Goal: Submit feedback/report problem: Submit feedback/report problem

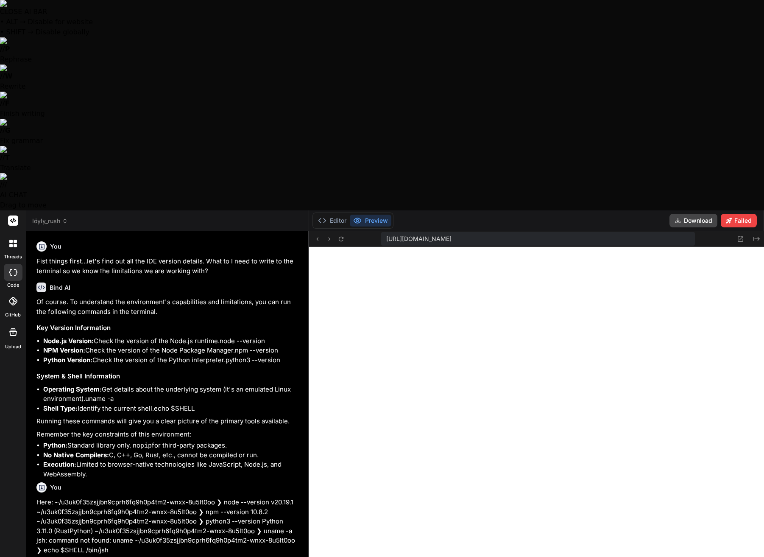
scroll to position [161, 0]
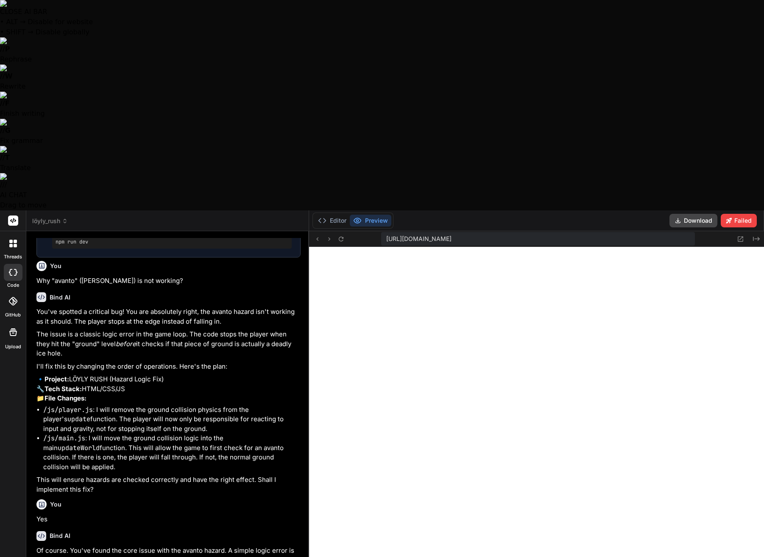
type textarea "H"
type textarea "x"
type textarea "Ho"
type textarea "x"
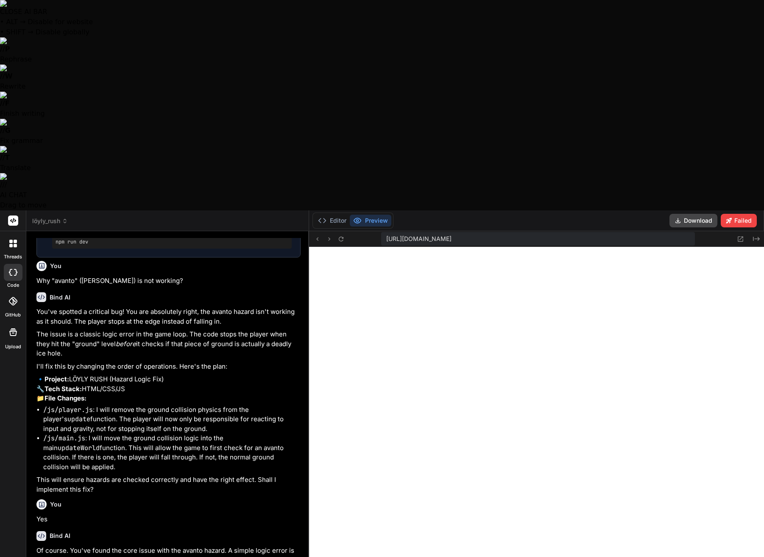
type textarea "How"
type textarea "x"
type textarea "How"
type textarea "x"
type textarea "How a"
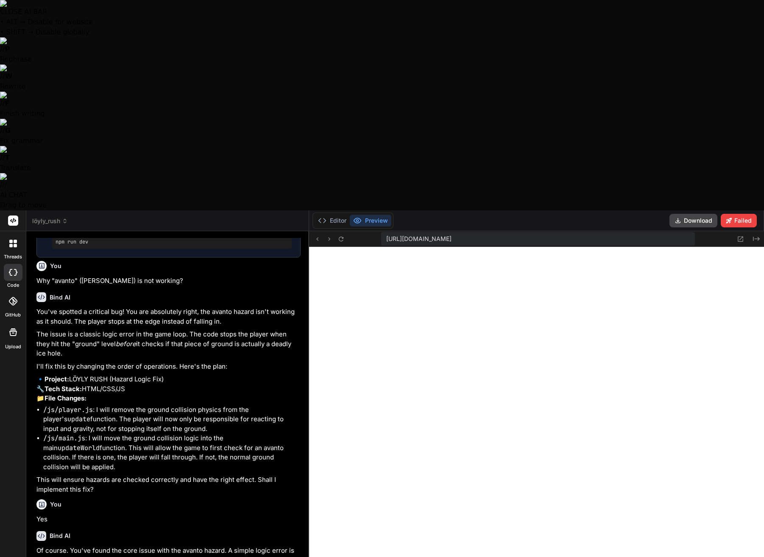
type textarea "x"
type textarea "How am"
type textarea "x"
type textarea "How am"
type textarea "x"
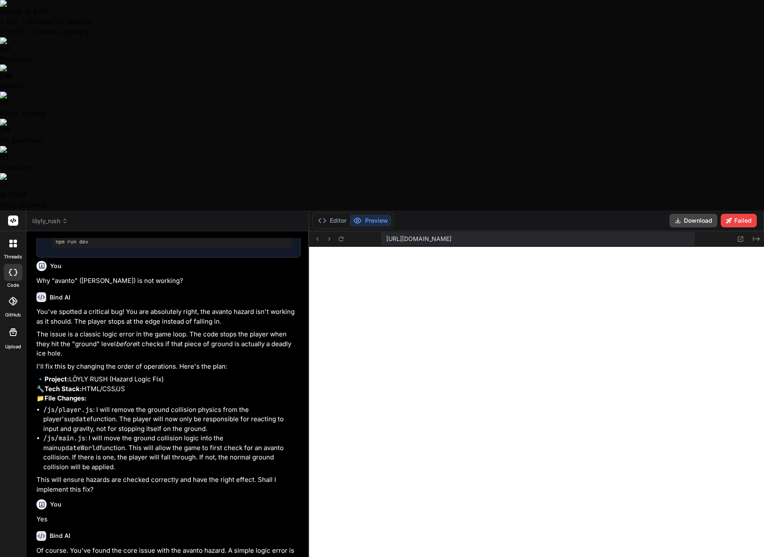
type textarea "How am I"
type textarea "x"
type textarea "How am I"
type textarea "x"
type textarea "How am I s"
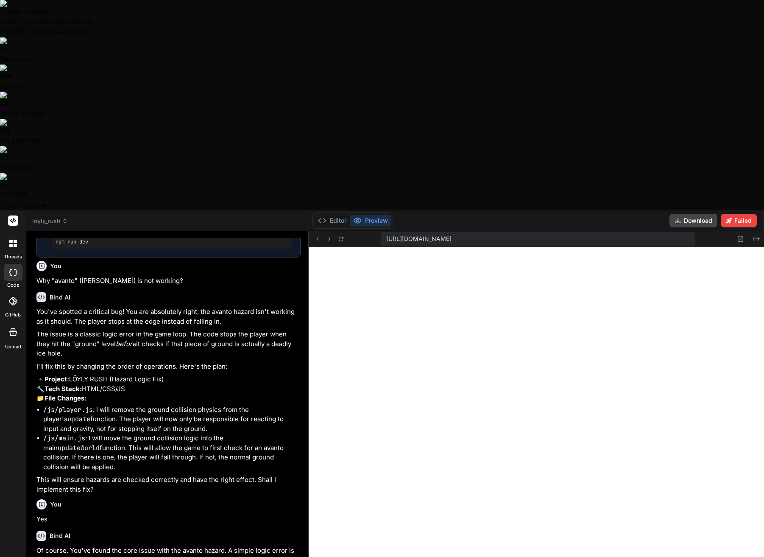
type textarea "x"
type textarea "How am I su"
type textarea "x"
type textarea "How am I sup"
type textarea "x"
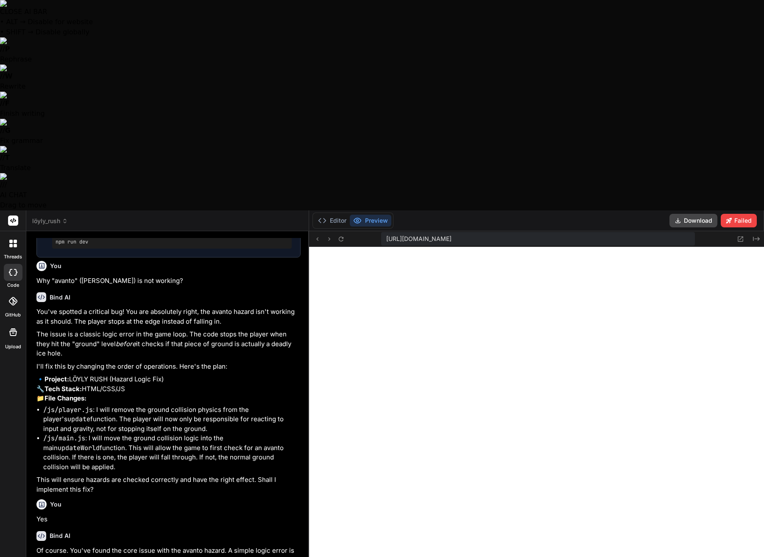
type textarea "How am I supp"
type textarea "x"
type textarea "How am I suppo"
type textarea "x"
type textarea "How am I suppos"
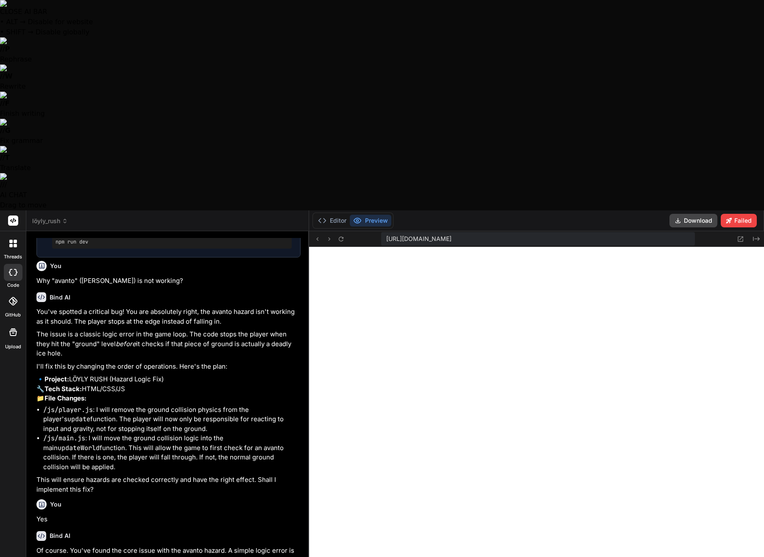
type textarea "x"
type textarea "How am I suppose"
type textarea "x"
type textarea "How am I supposed"
type textarea "x"
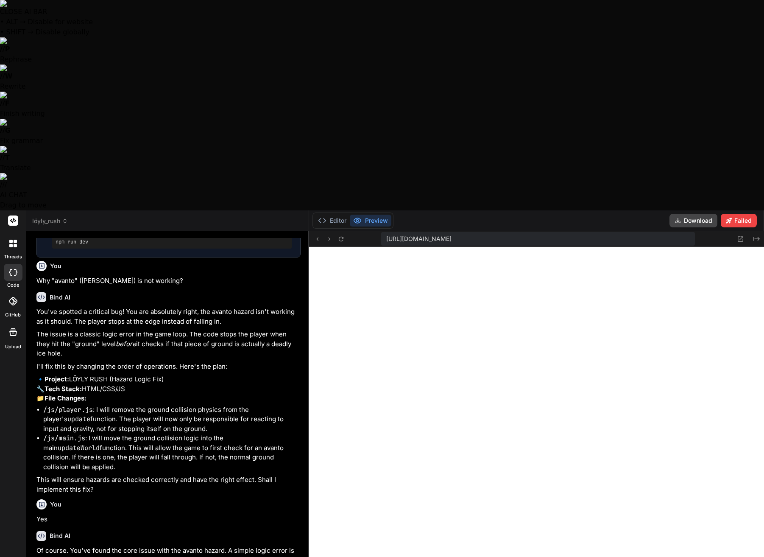
type textarea "How am I supposed"
type textarea "x"
type textarea "How am I supposed t"
type textarea "x"
type textarea "How am I supposed to"
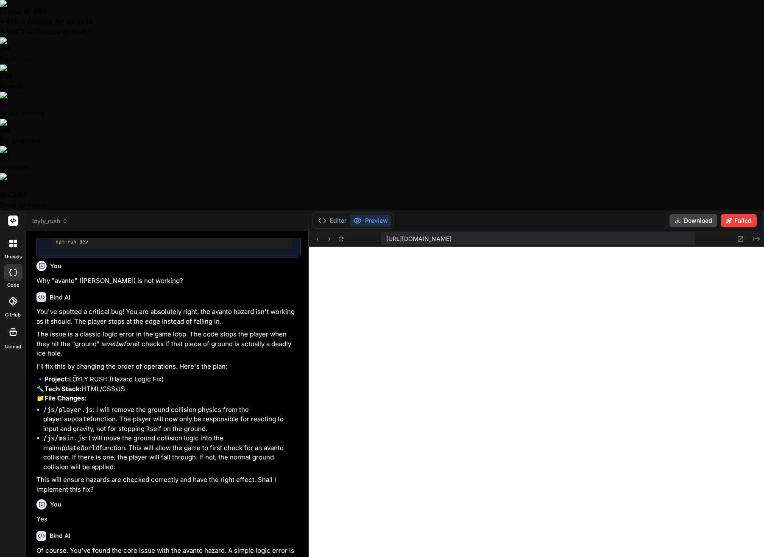
type textarea "x"
type textarea "How am I supposed to"
type textarea "x"
type textarea "How am I supposed to c"
type textarea "x"
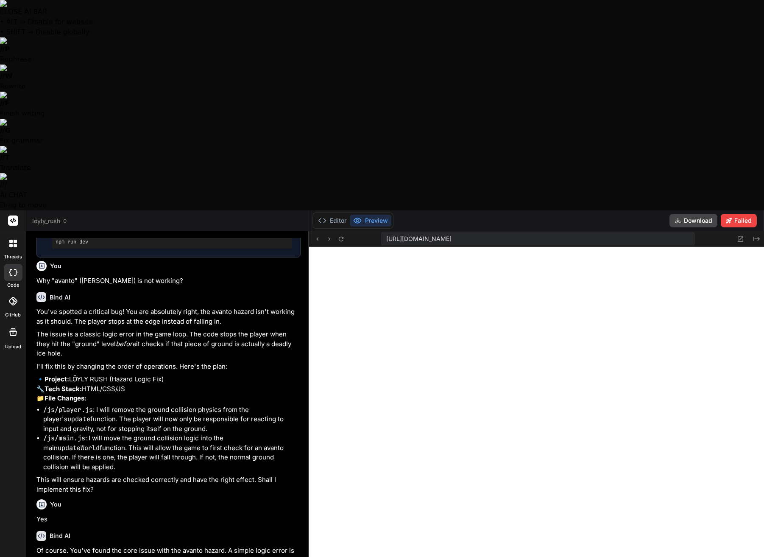
type textarea "How am I supposed to cr"
type textarea "x"
type textarea "How am I supposed to cro"
type textarea "x"
type textarea "How am I supposed to cros"
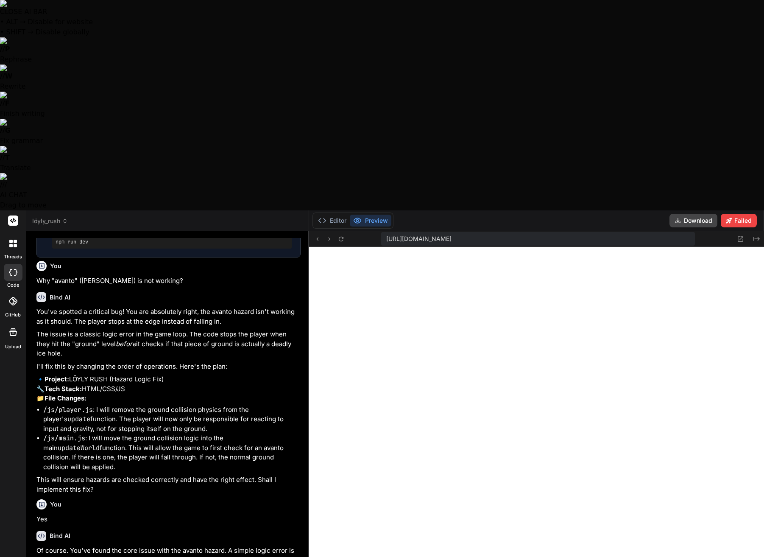
type textarea "x"
type textarea "How am I supposed to cross"
type textarea "x"
type textarea "How am I supposed to cross"
type textarea "x"
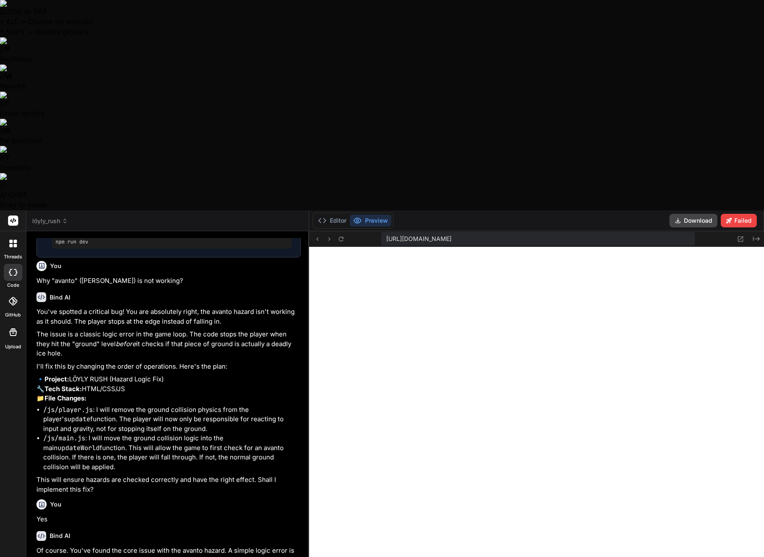
type textarea "How am I supposed to cross t"
type textarea "x"
type textarea "How am I supposed to cross th"
type textarea "x"
type textarea "How am I supposed to cross the"
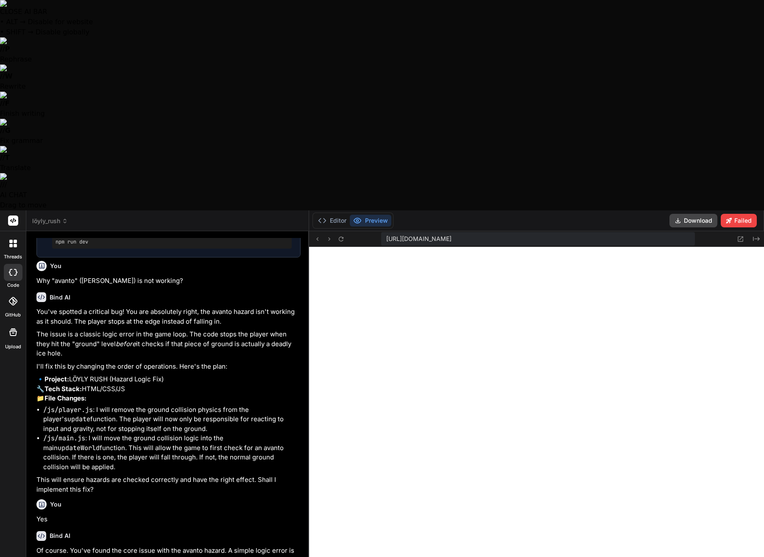
type textarea "x"
type textarea "How am I supposed to cross the"
type textarea "x"
type textarea "How am I supposed to cross the ""
type textarea "x"
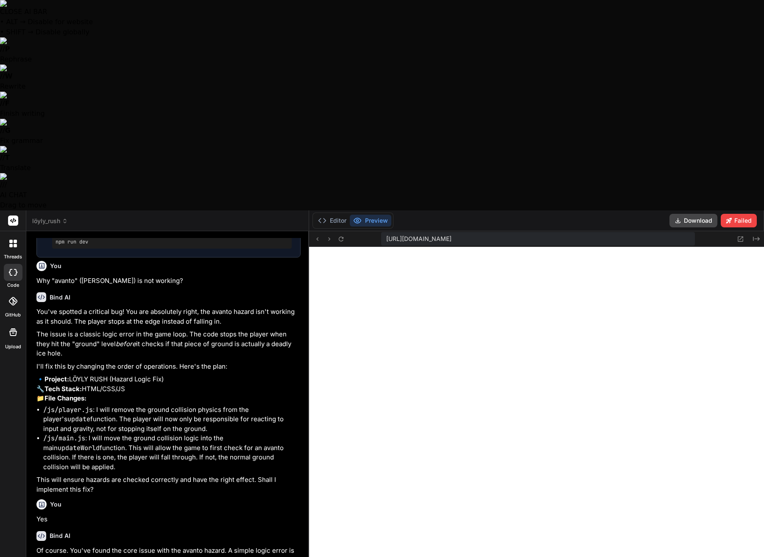
type textarea "How am I supposed to cross the "a"
type textarea "x"
type textarea "How am I supposed to cross the "av"
type textarea "x"
type textarea "How am I supposed to cross the "ava"
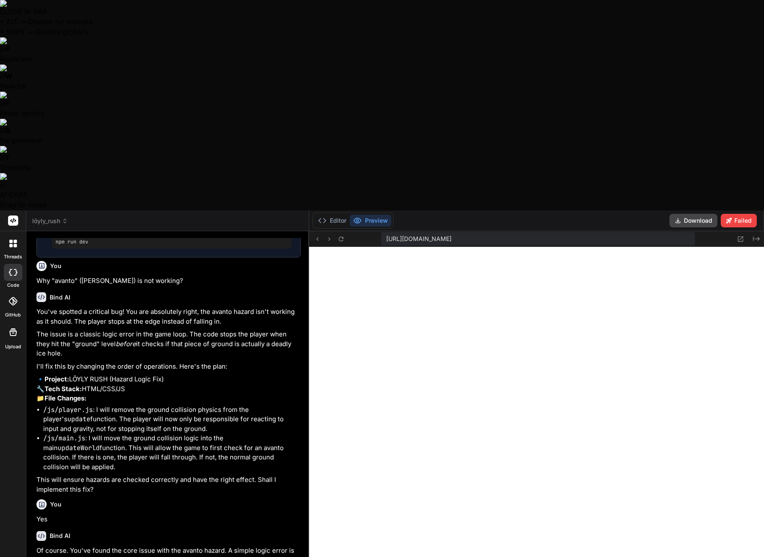
type textarea "x"
type textarea "How am I supposed to cross the "avan"
type textarea "x"
type textarea "How am I supposed to cross the "avant"
type textarea "x"
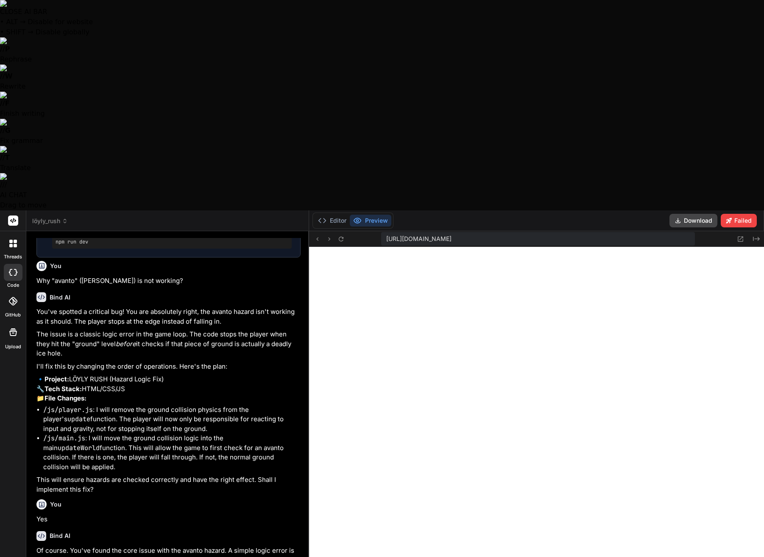
type textarea "How am I supposed to cross the "avanto"
type textarea "x"
type textarea "How am I supposed to cross the "avanto"
type textarea "x"
type textarea "How am I supposed to cross the "avanto i"
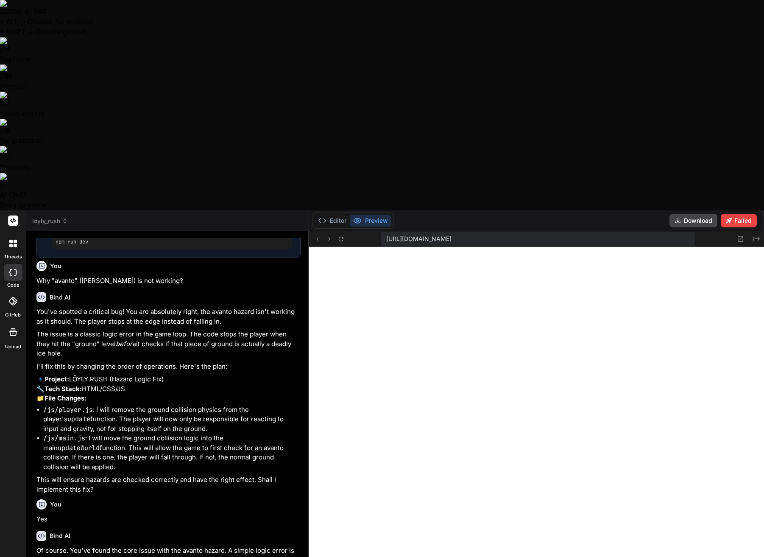
type textarea "x"
type textarea "How am I supposed to cross the "avanto if"
type textarea "x"
type textarea "How am I supposed to cross the "avanto if"
type textarea "x"
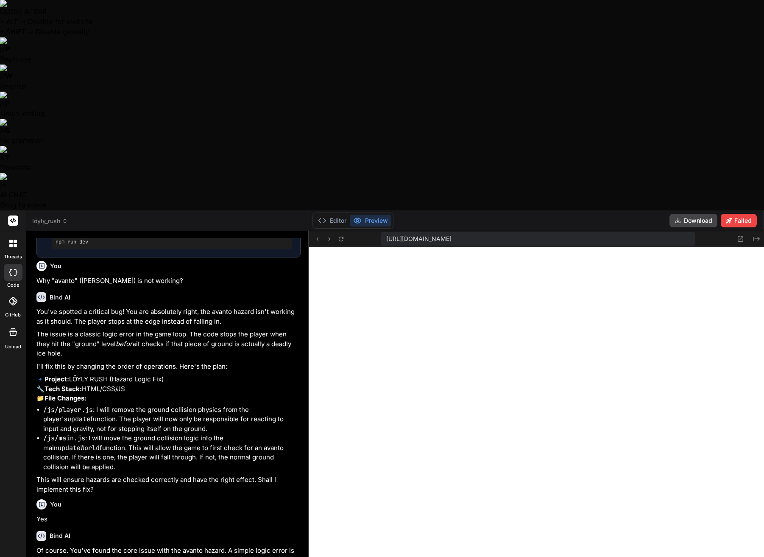
type textarea "How am I supposed to cross the "avanto if I"
type textarea "x"
type textarea "How am I supposed to cross the "avanto if I"
type textarea "x"
type textarea "How am I supposed to cross the "avanto if I c"
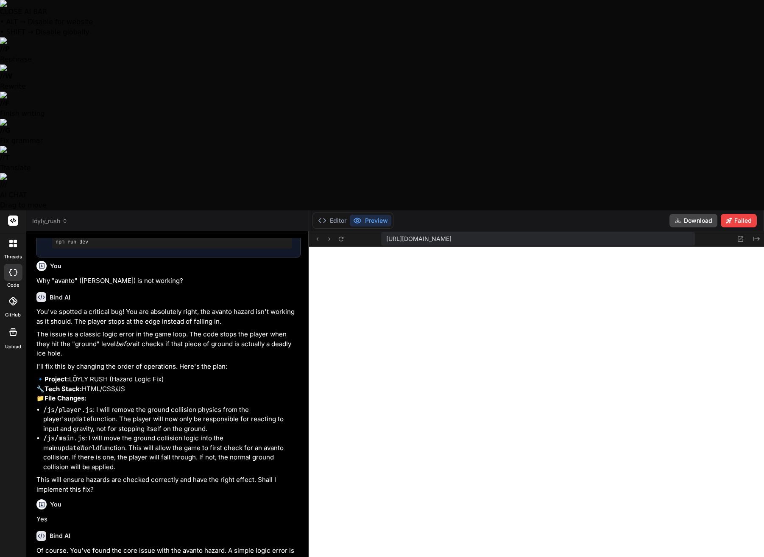
type textarea "x"
type textarea "How am I supposed to cross the "avanto if I ca"
type textarea "x"
type textarea "How am I supposed to cross the "avanto if I can"
type textarea "x"
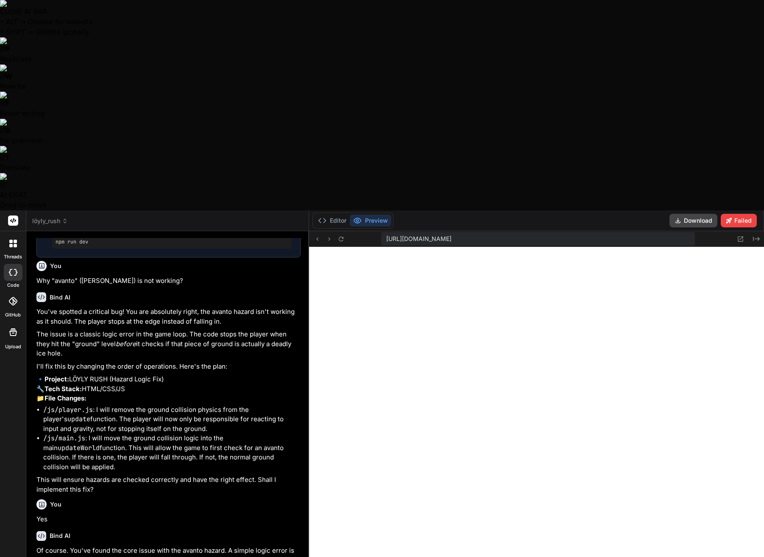
type textarea "How am I supposed to cross the "avanto if I cant"
type textarea "x"
type textarea "How am I supposed to cross the "avanto if I cant"
type textarea "x"
type textarea "How am I supposed to cross the "avanto if I cant"
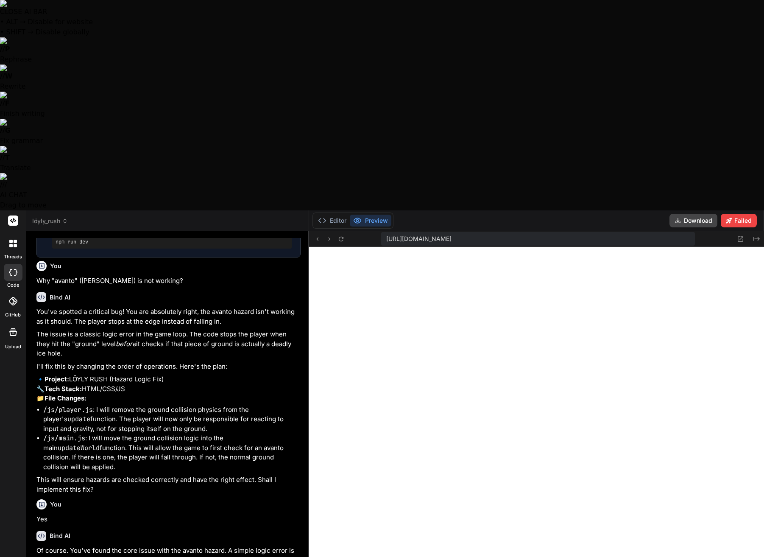
type textarea "x"
type textarea "How am I supposed to cross the "avanto if I can"
type textarea "x"
type textarea "How am I supposed to cross the "avanto if I can'"
type textarea "x"
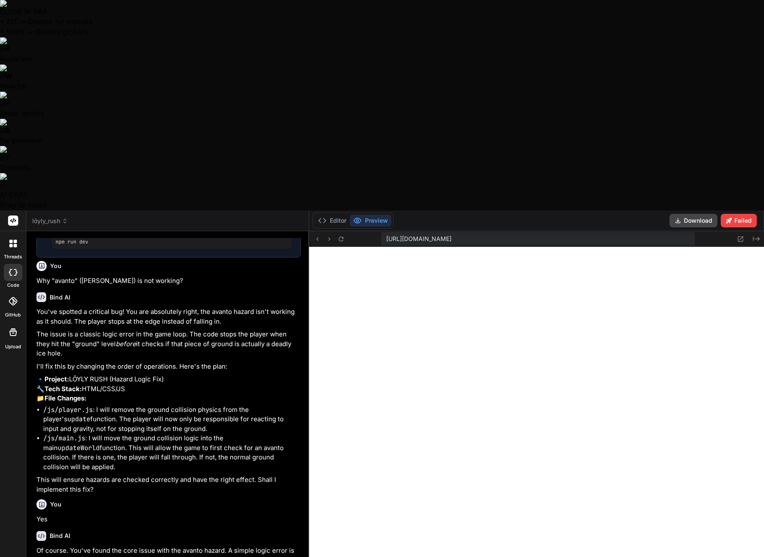
type textarea "How am I supposed to cross the "avanto if I can't"
type textarea "x"
type textarea "How am I supposed to cross the "avanto if I can't"
type textarea "x"
type textarea "How am I supposed to cross the "avanto if I can't j"
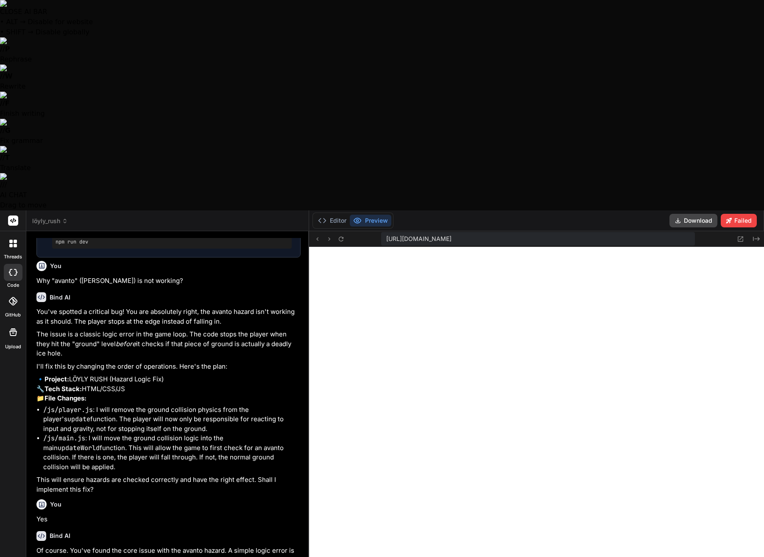
type textarea "x"
type textarea "How am I supposed to cross the "avanto if I can't ju"
type textarea "x"
type textarea "How am I supposed to cross the "avanto if I can't jum"
type textarea "x"
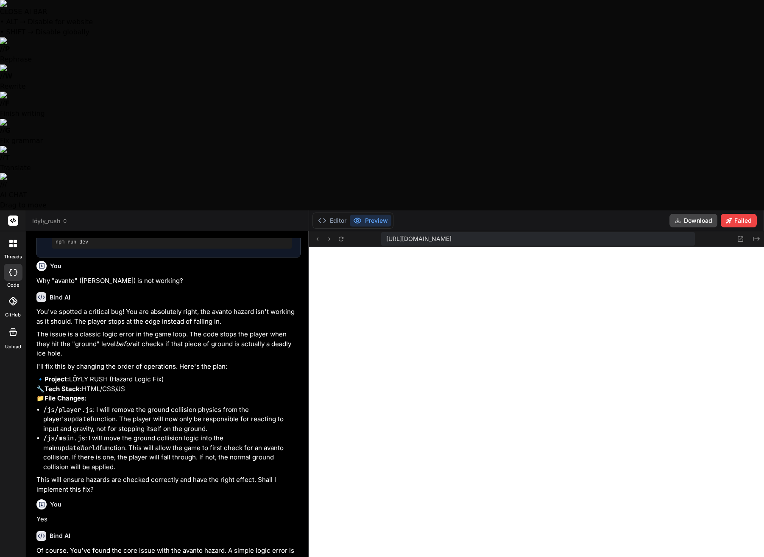
type textarea "How am I supposed to cross the "avanto if I can't jump"
type textarea "x"
type textarea "How am I supposed to cross the "avanto if I can't jump?"
type textarea "x"
type textarea "How am I supposed to cross the "avanto if I can't jump?"
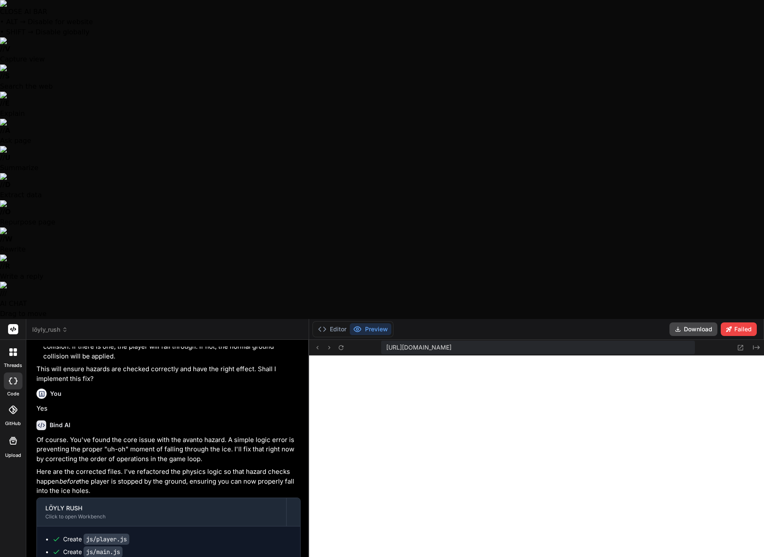
scroll to position [10876, 0]
type textarea "x"
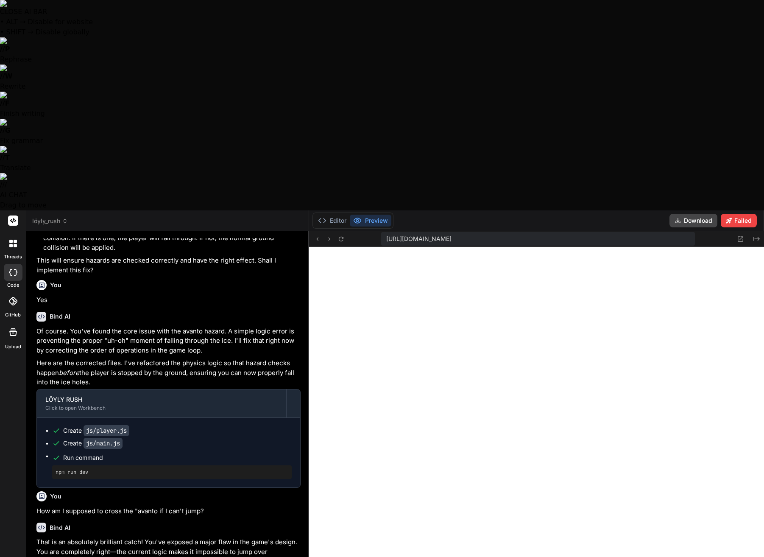
type textarea "I"
type textarea "x"
type textarea "I"
type textarea "x"
type textarea "I w"
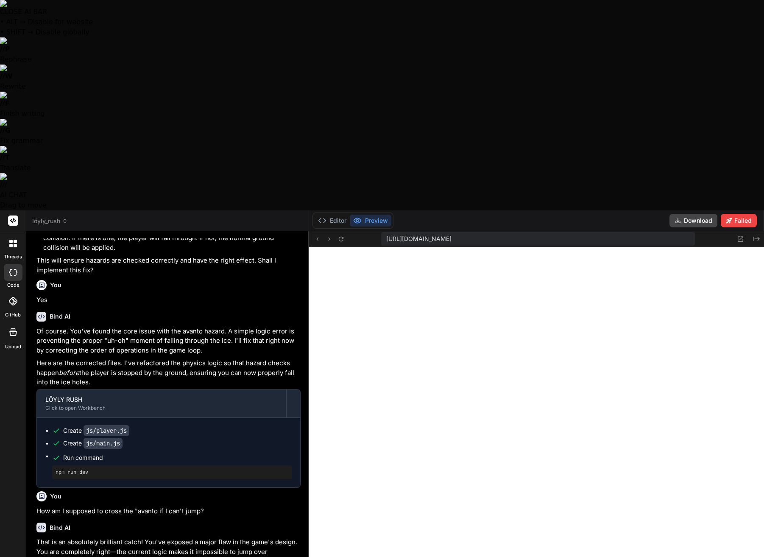
type textarea "x"
type textarea "I wa"
type textarea "x"
type textarea "I was"
type textarea "x"
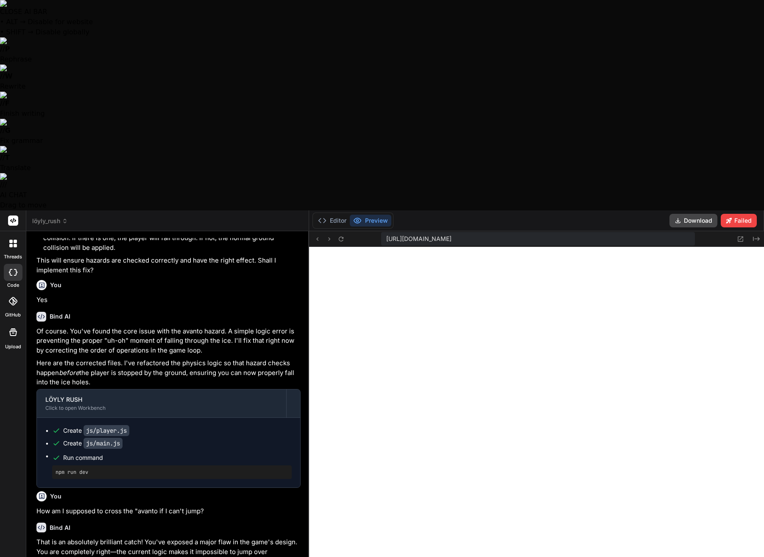
type textarea "I was"
type textarea "x"
type textarea "I was n"
type textarea "x"
type textarea "I was no"
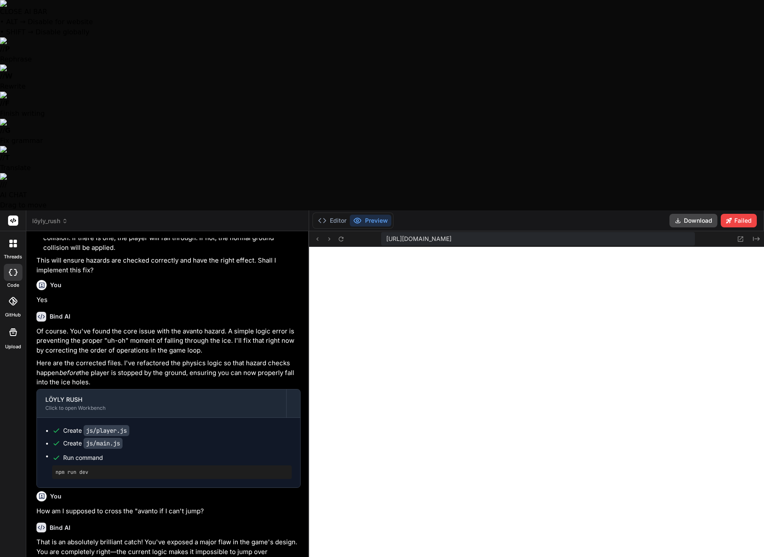
type textarea "x"
type textarea "I was not"
type textarea "x"
type textarea "I was not"
type textarea "x"
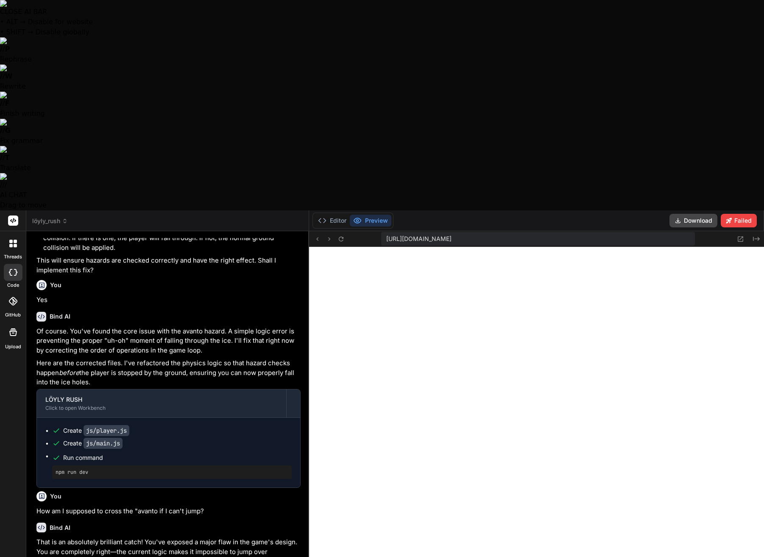
type textarea "I was not a"
type textarea "x"
type textarea "I was not ab"
type textarea "x"
type textarea "I was not abl"
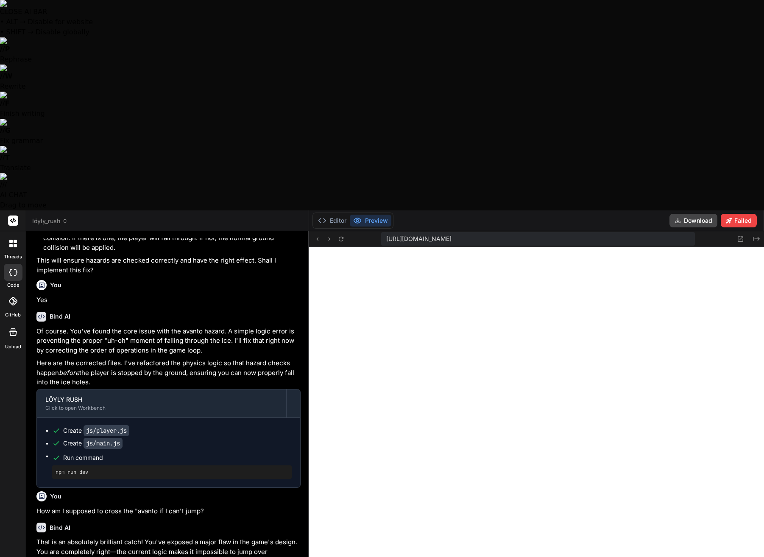
type textarea "x"
type textarea "I was not able"
type textarea "x"
type textarea "I was not able"
type textarea "x"
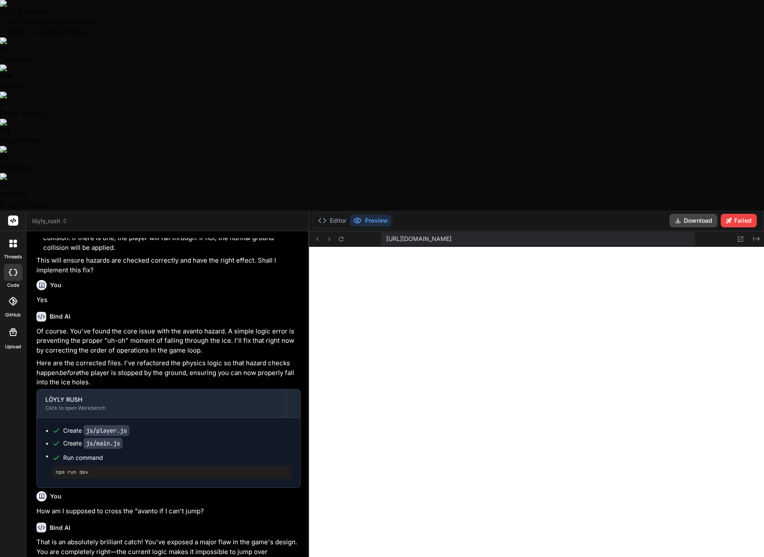
type textarea "I was not able t"
type textarea "x"
type textarea "I was not able to"
type textarea "x"
type textarea "I was not able to"
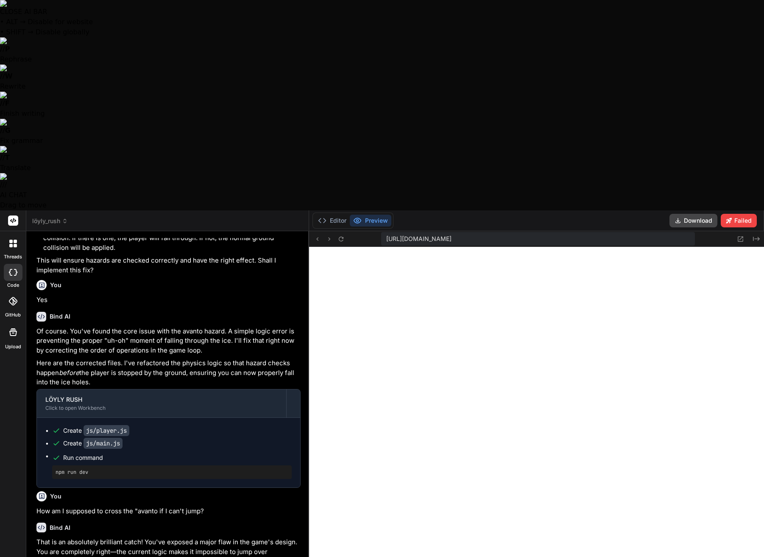
type textarea "x"
type textarea "I was not able to j"
type textarea "x"
type textarea "I was not able to ju"
type textarea "x"
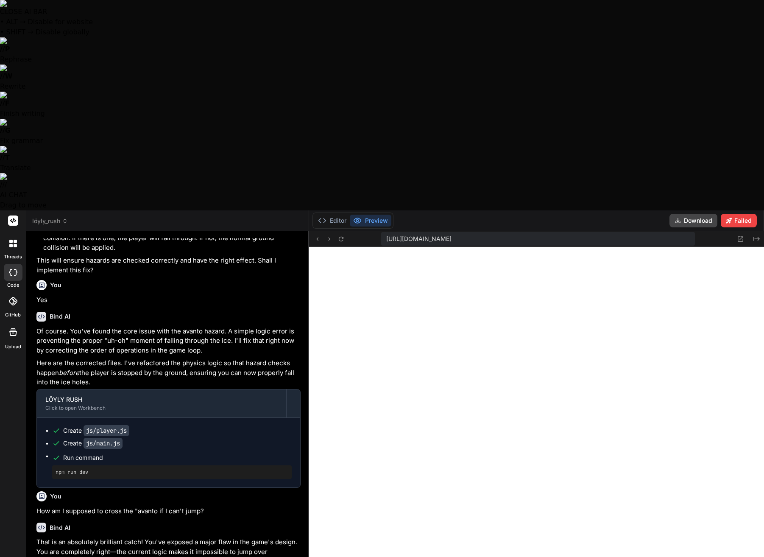
type textarea "I was not able to jum"
type textarea "x"
type textarea "I was not able to jump"
type textarea "x"
type textarea "I was not able to jump"
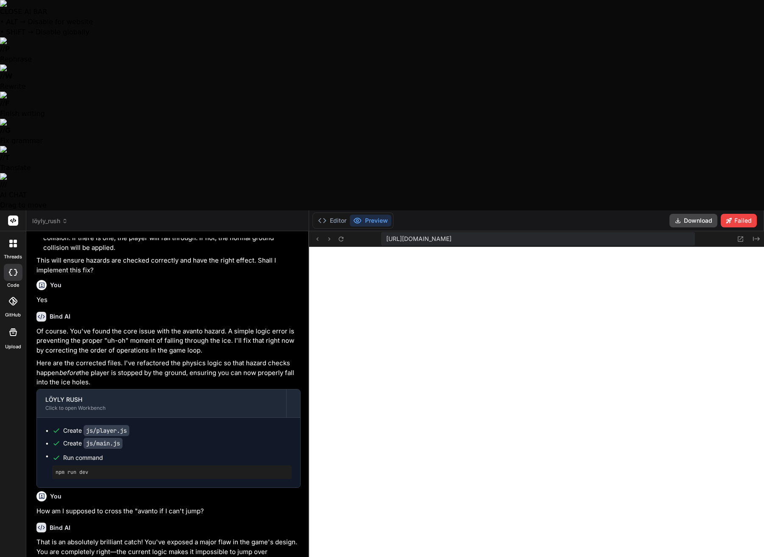
type textarea "x"
type textarea "I was not able to jump e"
type textarea "x"
type textarea "I was not able to jump ev"
type textarea "x"
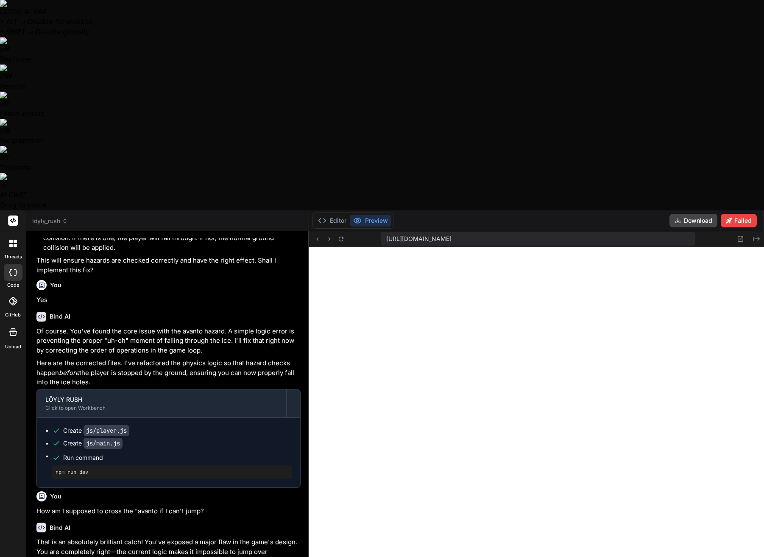
type textarea "I was not able to jump eve"
type textarea "x"
type textarea "I was not able to jump even"
type textarea "x"
type textarea "I was not able to jump even"
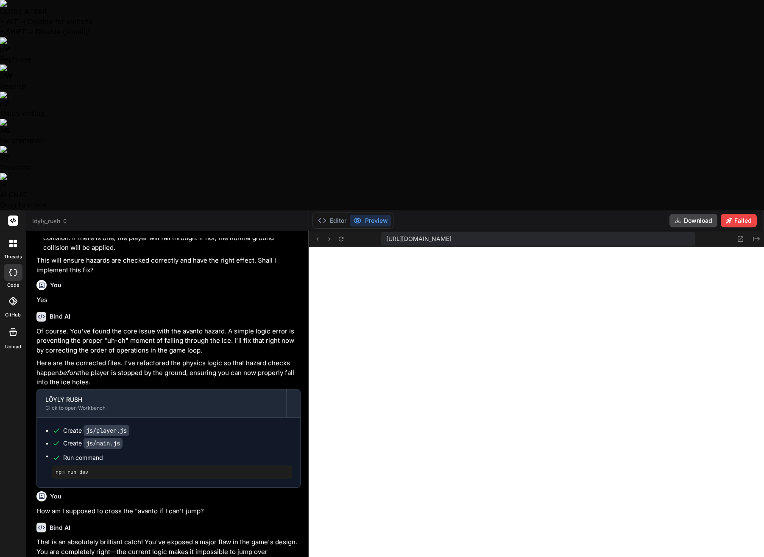
type textarea "x"
type textarea "I was not able to jump even w"
type textarea "x"
type textarea "I was not able to jump even wh"
type textarea "x"
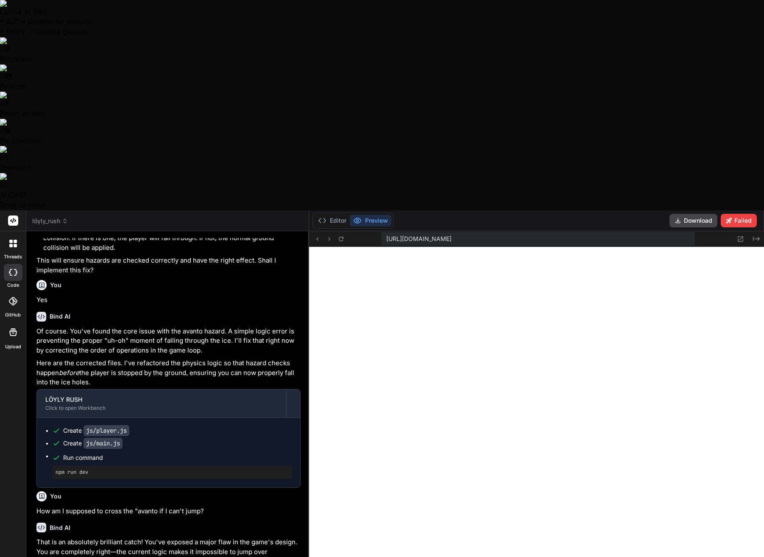
type textarea "I was not able to jump even whe"
type textarea "x"
type textarea "I was not able to jump even when"
type textarea "x"
type textarea "I was not able to jump even when"
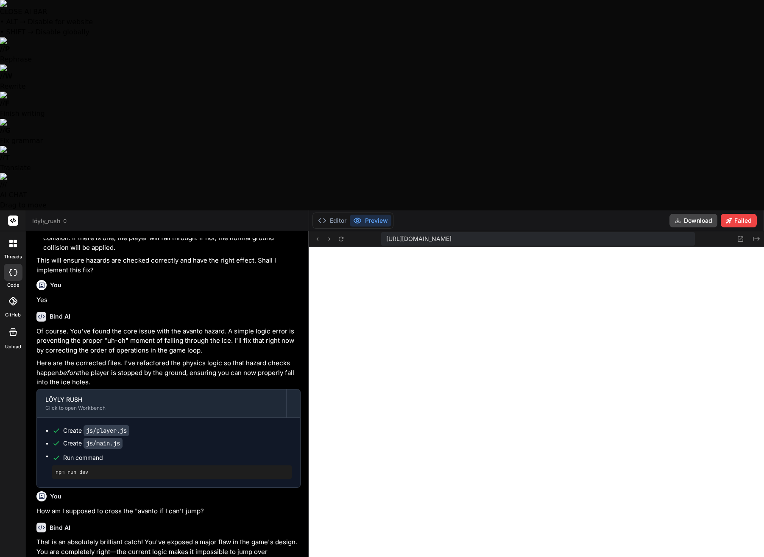
type textarea "x"
type textarea "I was not able to jump even when s"
type textarea "x"
type textarea "I was not able to jump even when"
type textarea "x"
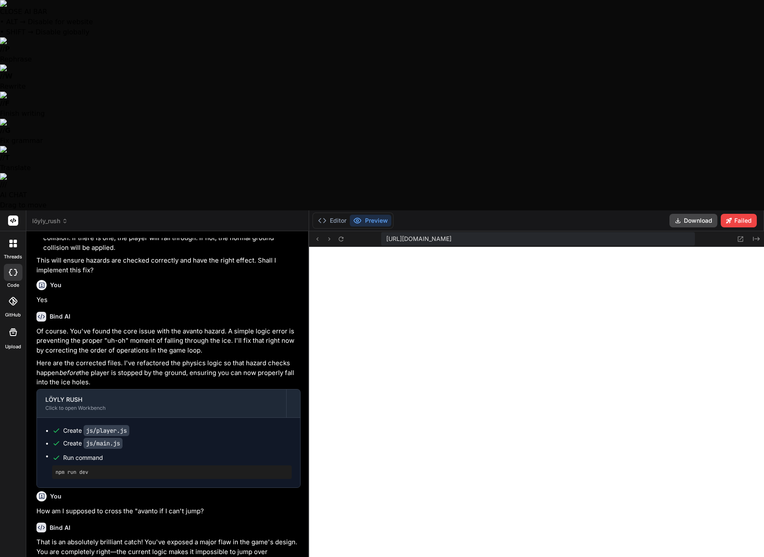
type textarea "I was not able to jump even when r"
type textarea "x"
type textarea "I was not able to jump even when ru"
type textarea "x"
type textarea "I was not able to jump even when run"
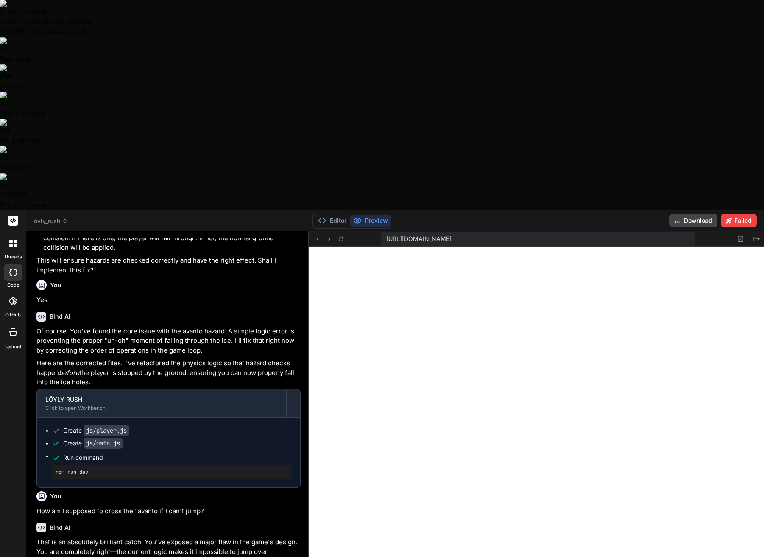
type textarea "x"
type textarea "I was not able to jump even when runn"
type textarea "x"
type textarea "I was not able to jump even when runni"
type textarea "x"
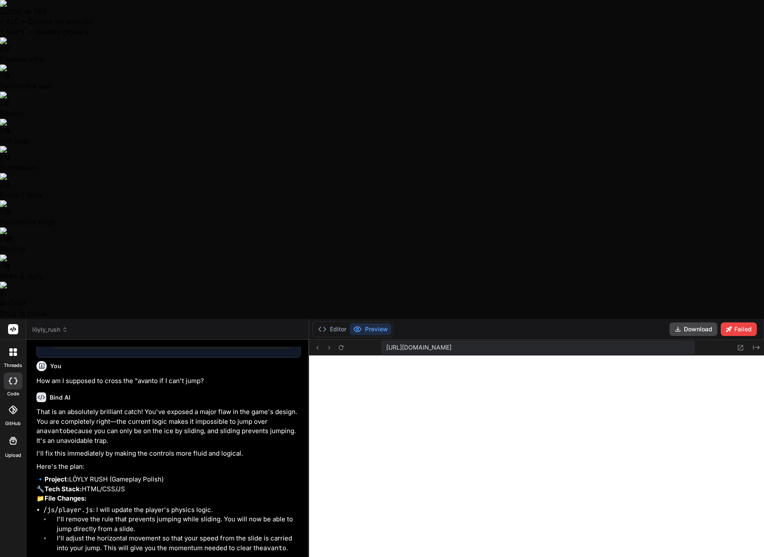
scroll to position [11115, 0]
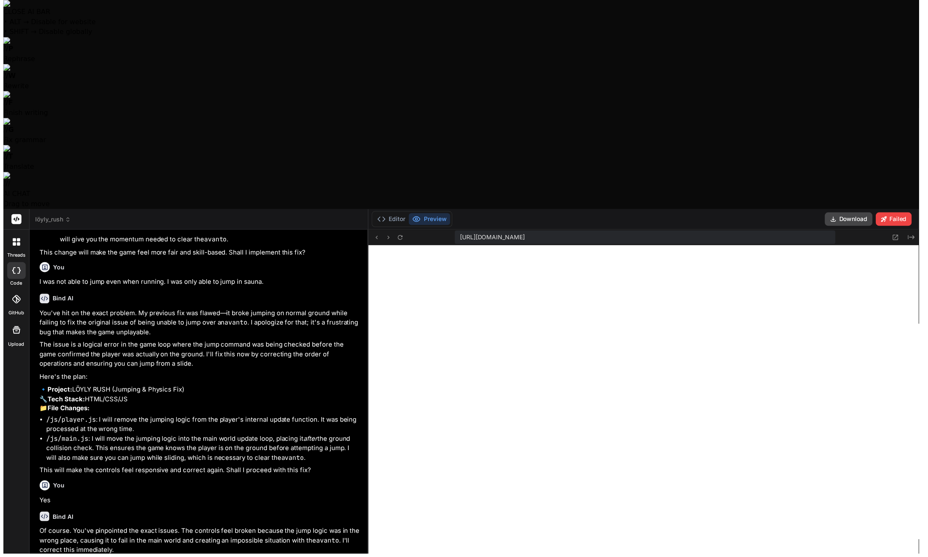
scroll to position [8, 0]
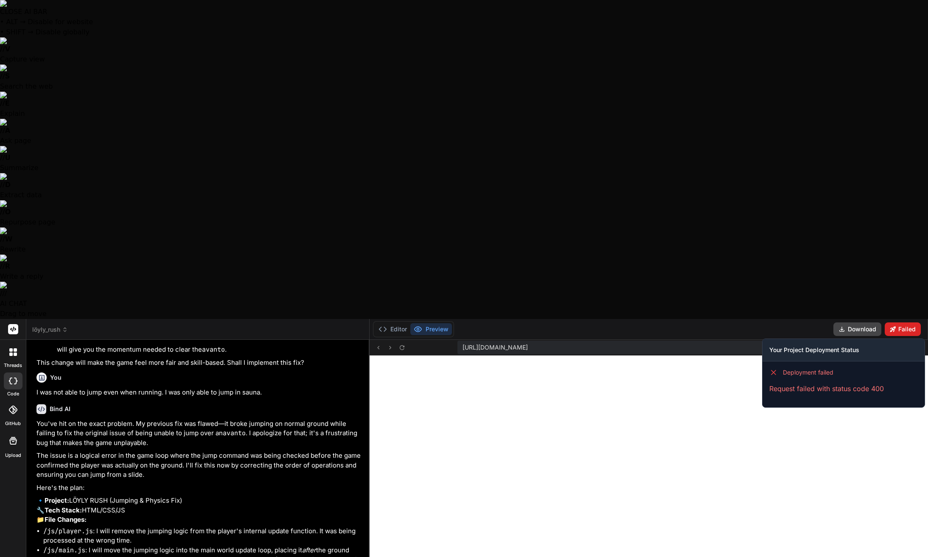
click at [764, 322] on button "Failed" at bounding box center [902, 329] width 36 height 14
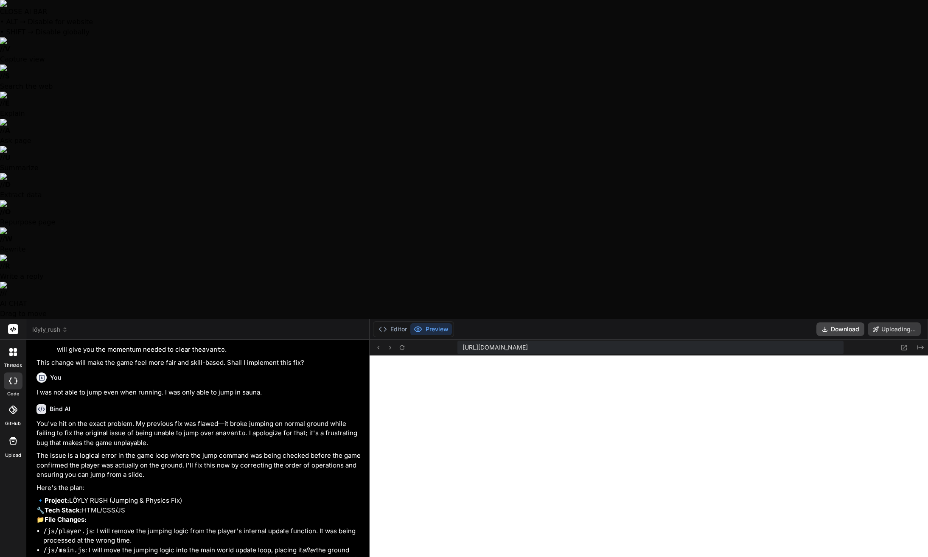
scroll to position [10469, 0]
click at [386, 323] on button "Editor" at bounding box center [392, 329] width 35 height 12
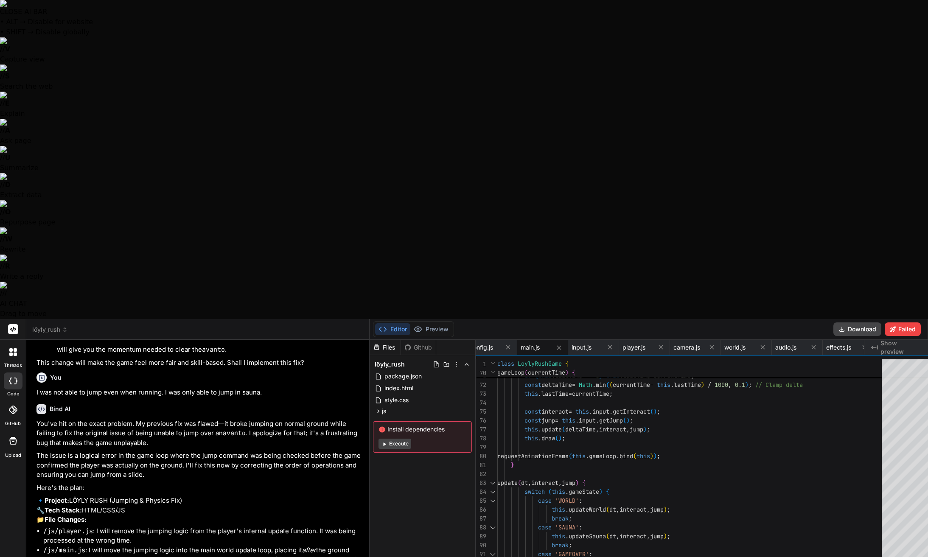
click at [387, 439] on button "Execute" at bounding box center [394, 444] width 33 height 10
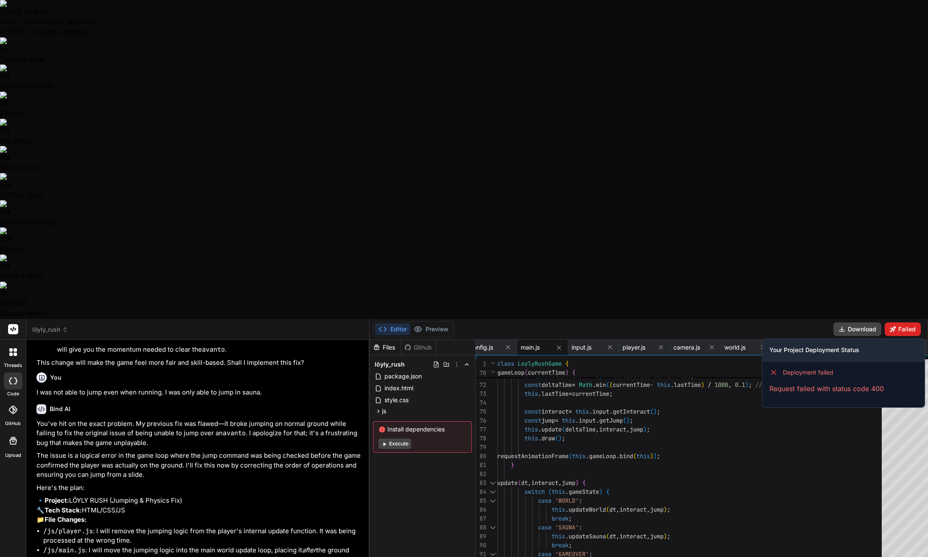
click at [764, 322] on button "Failed" at bounding box center [902, 329] width 36 height 14
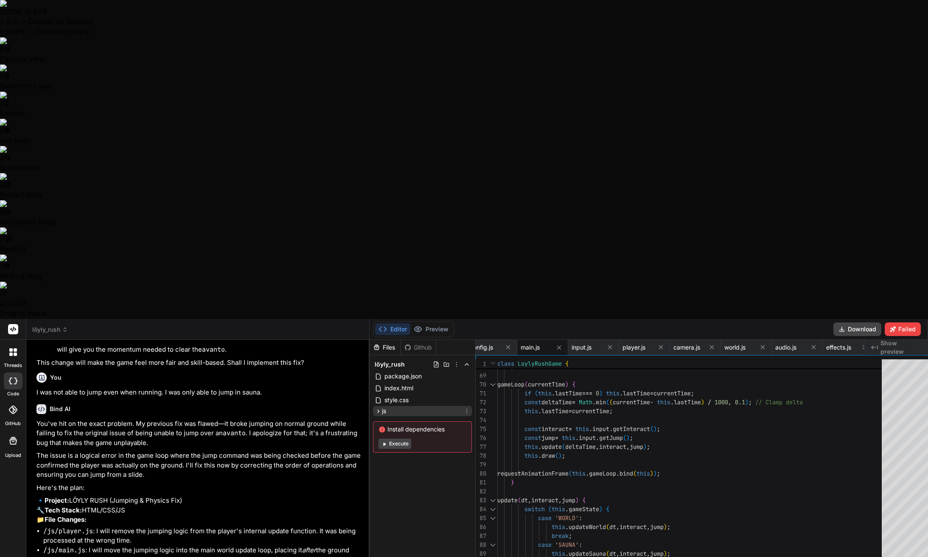
click at [375, 408] on icon at bounding box center [378, 411] width 7 height 7
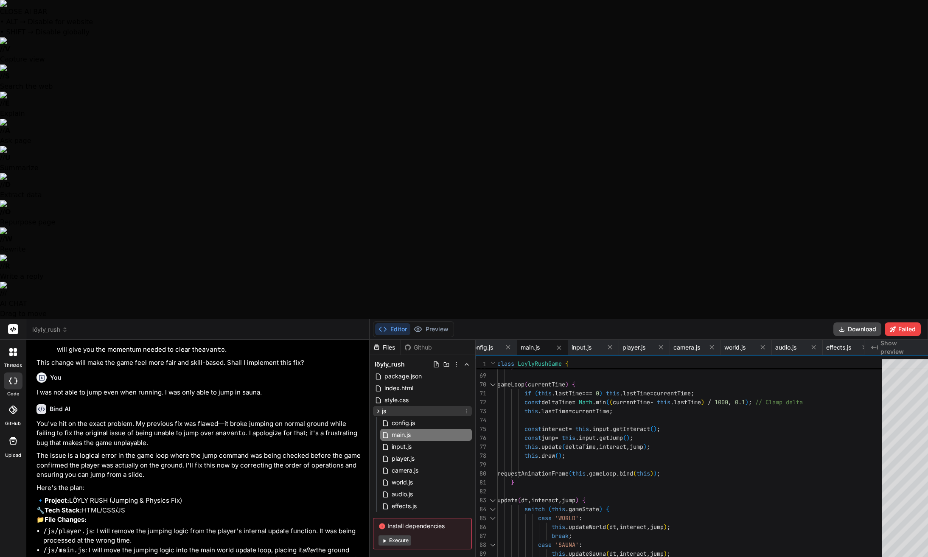
click at [375, 408] on icon at bounding box center [378, 411] width 7 height 7
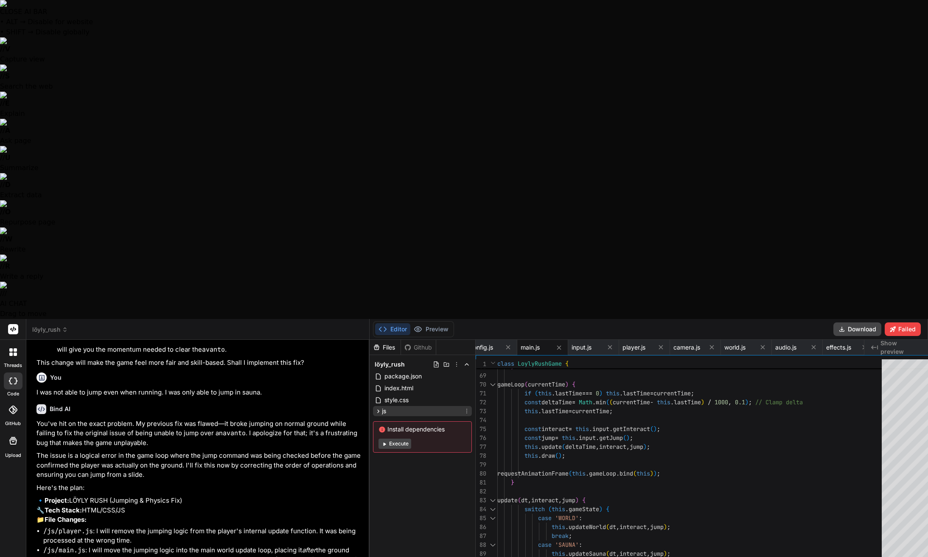
click at [375, 408] on icon at bounding box center [378, 411] width 7 height 7
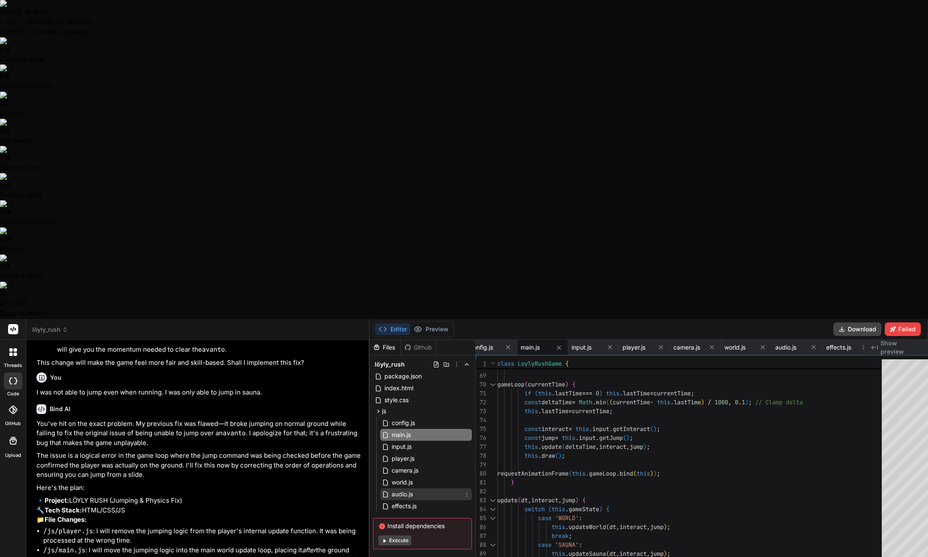
click at [391, 489] on span "audio.js" at bounding box center [402, 494] width 23 height 10
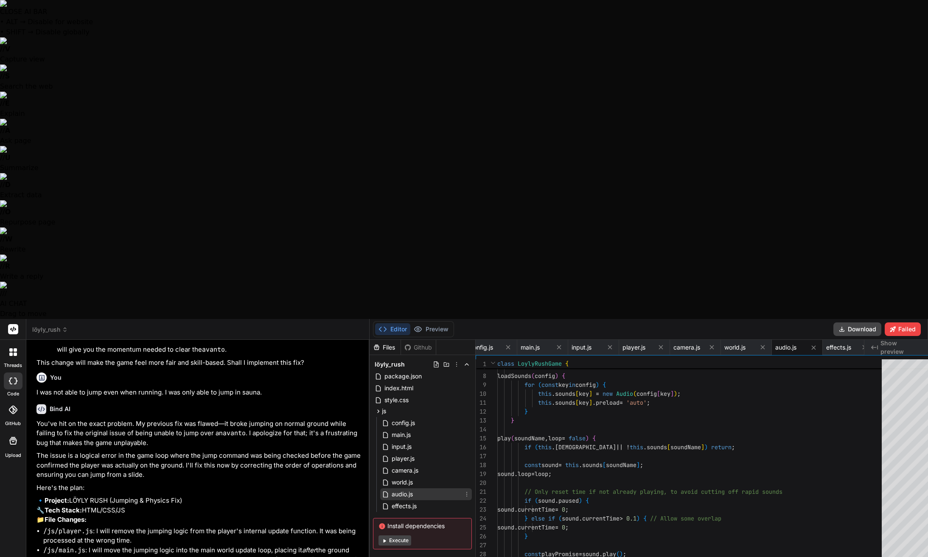
scroll to position [45, 0]
